Goal: Contribute content: Contribute content

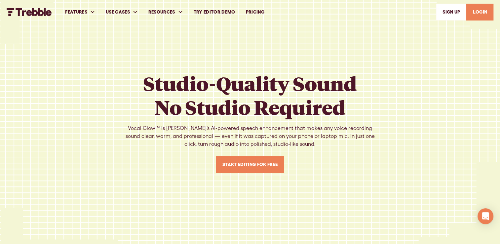
click at [252, 165] on link "Start Editing For Free" at bounding box center [250, 164] width 68 height 17
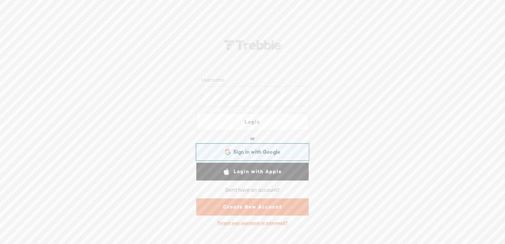
click at [254, 150] on span "Sign in with Google" at bounding box center [256, 151] width 47 height 7
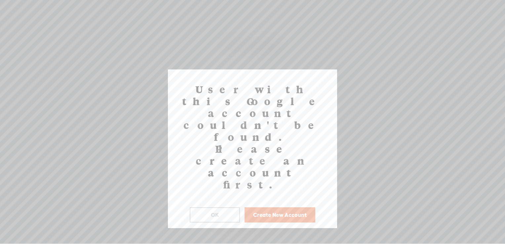
click at [273, 207] on button "Create New Account" at bounding box center [280, 214] width 71 height 15
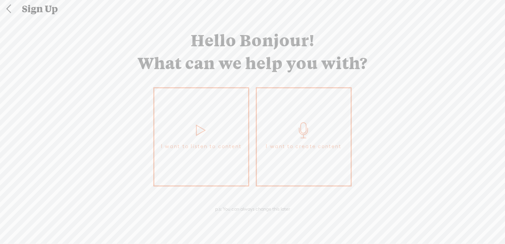
click at [213, 102] on link "I want to listen to content" at bounding box center [201, 136] width 96 height 99
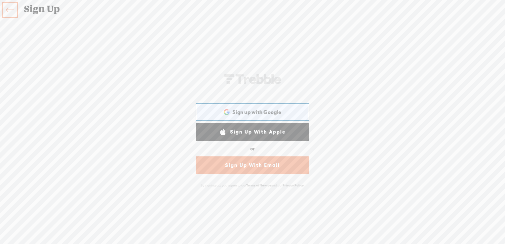
click at [221, 112] on div "Sign up with Google Sign up with Google. Opens in new tab" at bounding box center [252, 111] width 103 height 15
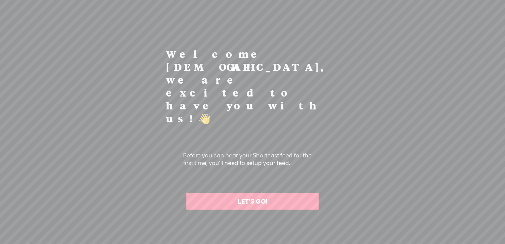
click at [264, 193] on link "LET'S GO!" at bounding box center [252, 201] width 132 height 17
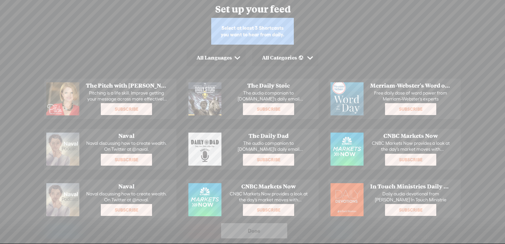
click at [316, 31] on div "Select at least 3 Shortcasts you want to hear from daily. All Languages All Cat…" at bounding box center [252, 134] width 505 height 233
click at [214, 61] on div "All Languages" at bounding box center [216, 58] width 59 height 17
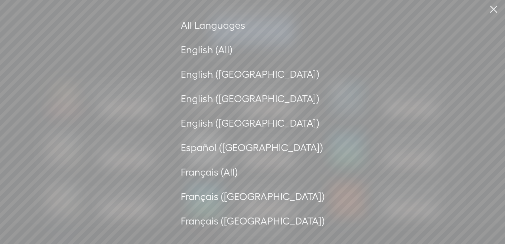
click at [265, 49] on div "English (All)" at bounding box center [253, 50] width 144 height 18
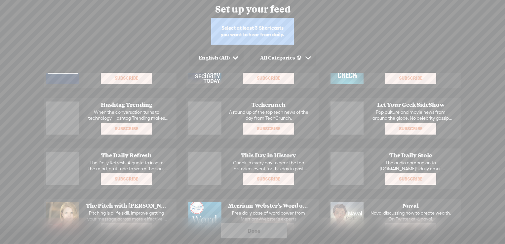
scroll to position [308, 0]
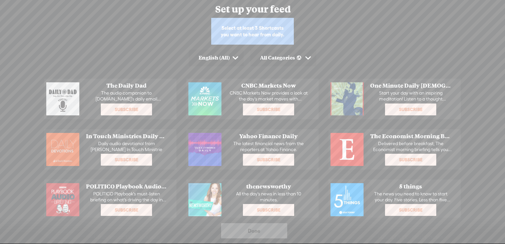
click at [409, 106] on span "Subscribe" at bounding box center [411, 109] width 50 height 11
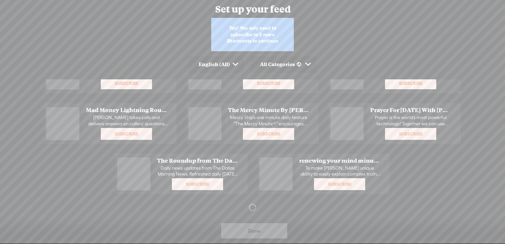
scroll to position [644, 0]
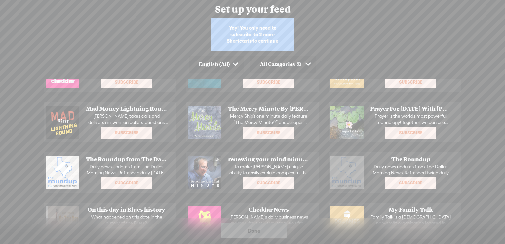
click at [134, 133] on span "Subscribe" at bounding box center [126, 132] width 50 height 11
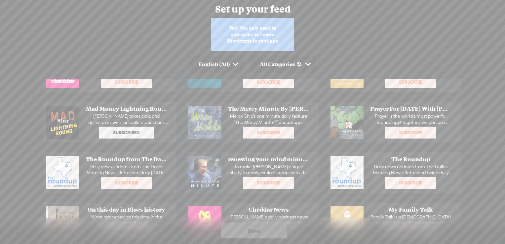
click at [280, 132] on span "Subscribe" at bounding box center [269, 132] width 50 height 11
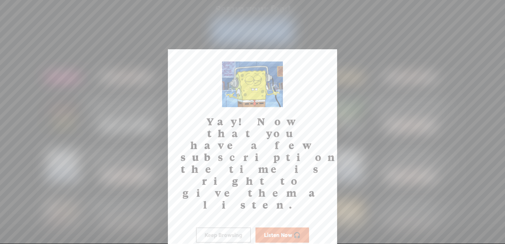
click at [230, 227] on button "Keep Browsing" at bounding box center [223, 234] width 55 height 15
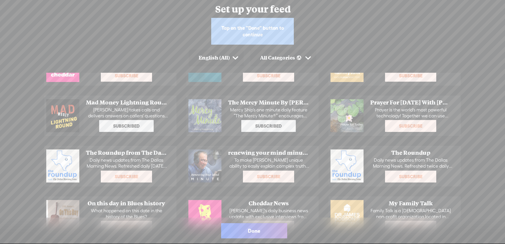
click at [404, 130] on span "Subscribe" at bounding box center [411, 126] width 50 height 11
click at [383, 134] on o "Preview Prayer For Today With Jennifer Hadley Prayer is the world's most powerf…" at bounding box center [394, 116] width 132 height 40
click at [267, 228] on div "Done" at bounding box center [254, 230] width 66 height 15
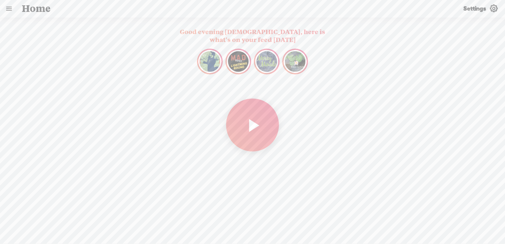
click at [248, 114] on t at bounding box center [252, 125] width 13 height 26
click at [160, 235] on div at bounding box center [219, 234] width 240 height 10
click at [155, 233] on div at bounding box center [219, 234] width 240 height 10
drag, startPoint x: 112, startPoint y: 232, endPoint x: 138, endPoint y: 237, distance: 26.5
click at [138, 237] on div at bounding box center [135, 234] width 15 height 15
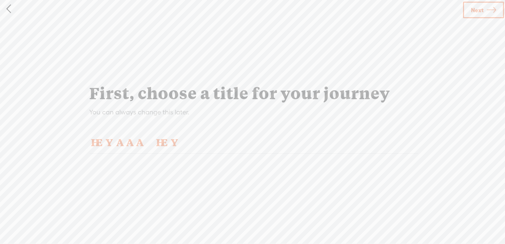
click at [486, 13] on link "Next" at bounding box center [483, 10] width 41 height 17
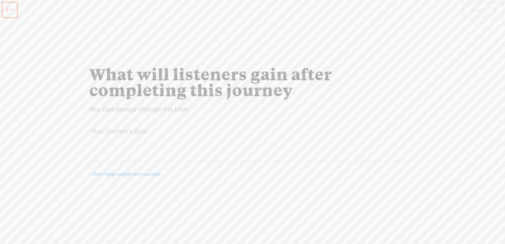
click at [256, 140] on textarea at bounding box center [254, 143] width 328 height 36
drag, startPoint x: 230, startPoint y: 166, endPoint x: 222, endPoint y: 148, distance: 19.1
click at [222, 148] on div at bounding box center [252, 145] width 333 height 51
click at [222, 148] on textarea at bounding box center [254, 143] width 328 height 36
type textarea "NEW"
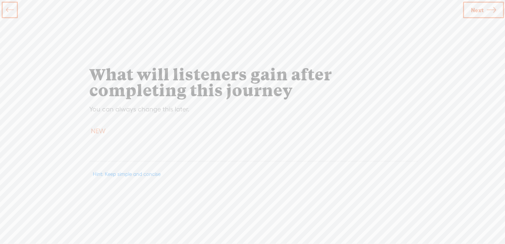
click at [496, 7] on icon at bounding box center [491, 10] width 9 height 17
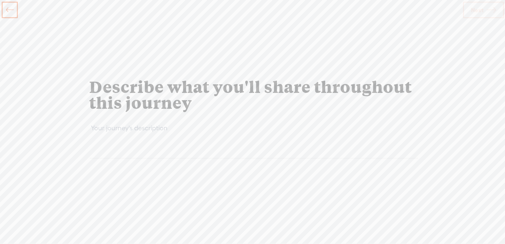
click at [207, 129] on textarea at bounding box center [254, 140] width 328 height 36
type textarea "NWE"
click at [499, 13] on link "Next" at bounding box center [483, 10] width 41 height 17
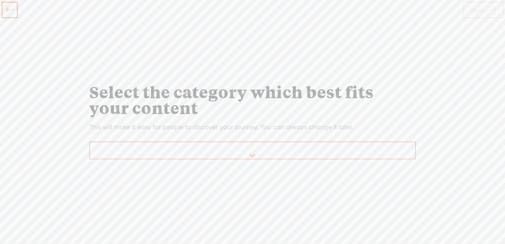
click at [293, 153] on select "Arts 🎨 Astrology 🔮 Beauty & Fashion 🧥 Business 💼 Comedy 😂 Cooking 🍳 Culture 🌍 E…" at bounding box center [253, 150] width 326 height 17
select select "Entertainment"
click at [90, 142] on select "Arts 🎨 Astrology 🔮 Beauty & Fashion 🧥 Business 💼 Comedy 😂 Cooking 🍳 Culture 🌍 E…" at bounding box center [253, 150] width 326 height 17
click at [481, 13] on span "Next" at bounding box center [477, 10] width 13 height 17
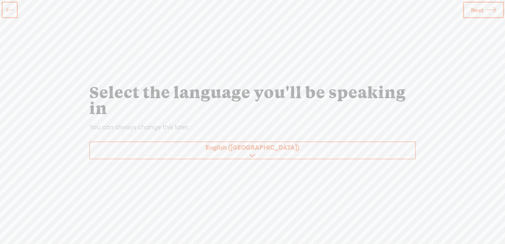
click at [478, 9] on span "Next" at bounding box center [477, 10] width 13 height 17
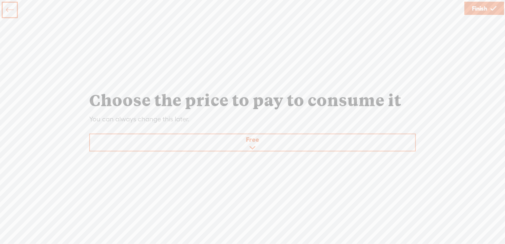
click at [478, 9] on span "Finish" at bounding box center [479, 8] width 15 height 17
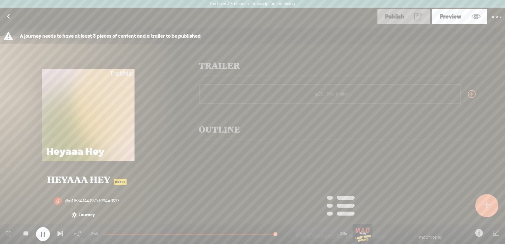
click at [5, 237] on link at bounding box center [8, 234] width 17 height 17
click at [39, 236] on div at bounding box center [43, 234] width 14 height 14
click at [483, 207] on div at bounding box center [486, 205] width 23 height 23
click at [486, 197] on t at bounding box center [486, 205] width 5 height 17
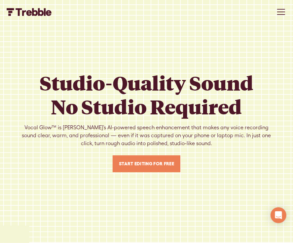
click at [139, 171] on link "Start Editing For Free" at bounding box center [147, 163] width 68 height 17
